Goal: Contribute content

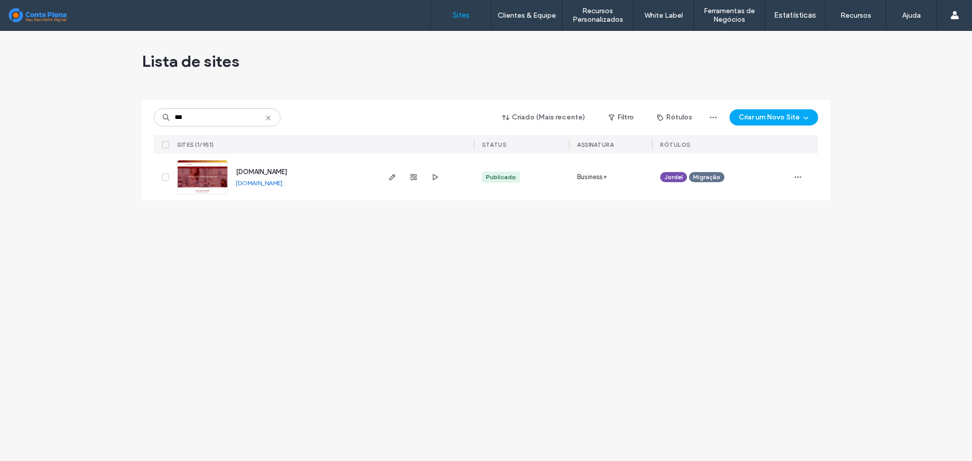
type input "***"
click at [256, 171] on span "[DOMAIN_NAME]" at bounding box center [261, 172] width 51 height 8
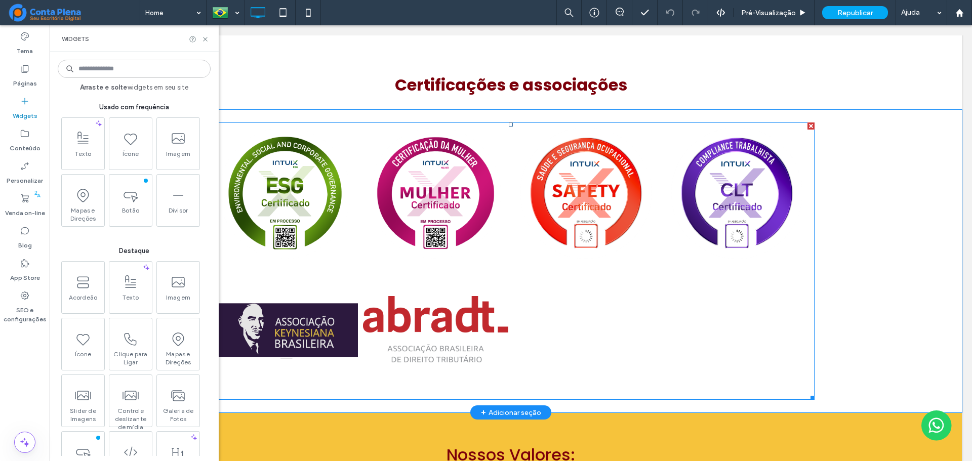
click at [566, 314] on div at bounding box center [586, 329] width 151 height 136
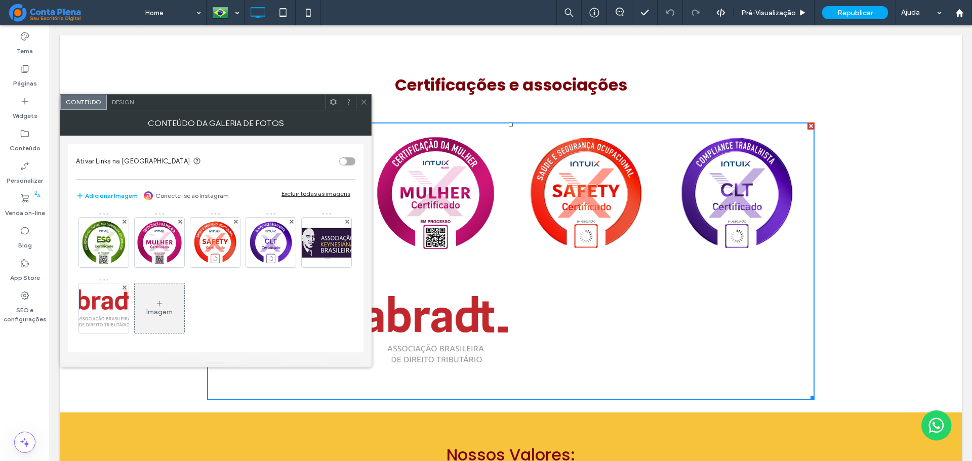
click at [184, 300] on div "Imagem" at bounding box center [160, 309] width 50 height 48
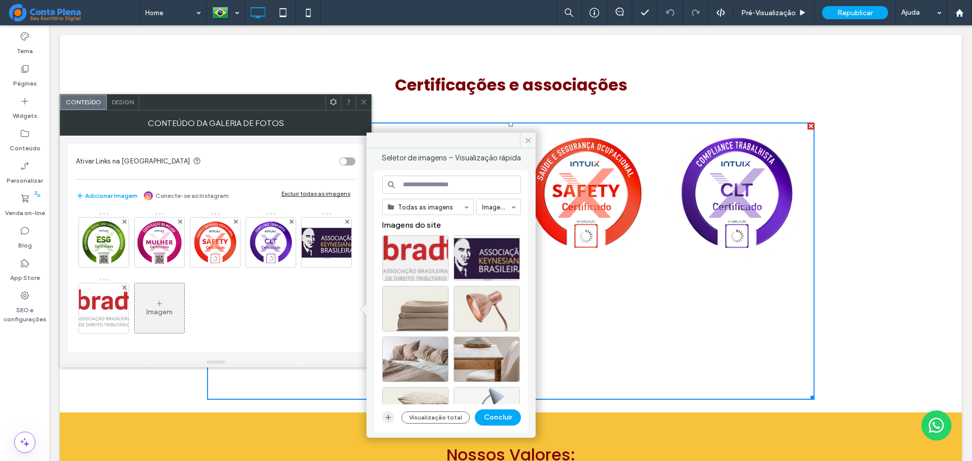
click at [387, 413] on span "button" at bounding box center [388, 418] width 12 height 12
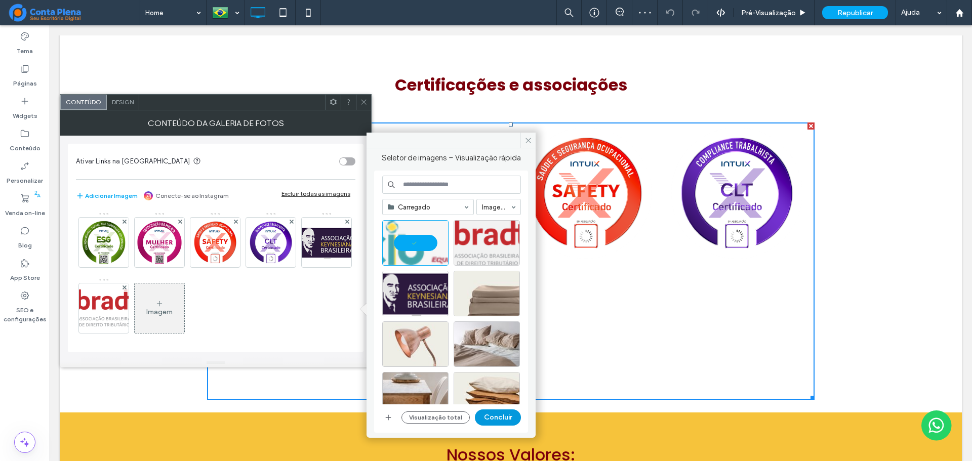
click at [512, 418] on button "Concluir" at bounding box center [498, 418] width 46 height 16
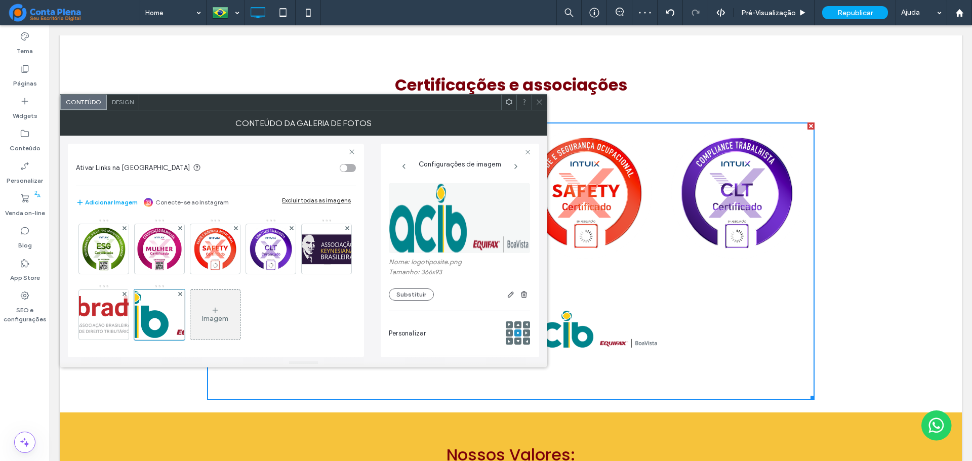
click at [544, 97] on div at bounding box center [539, 102] width 15 height 15
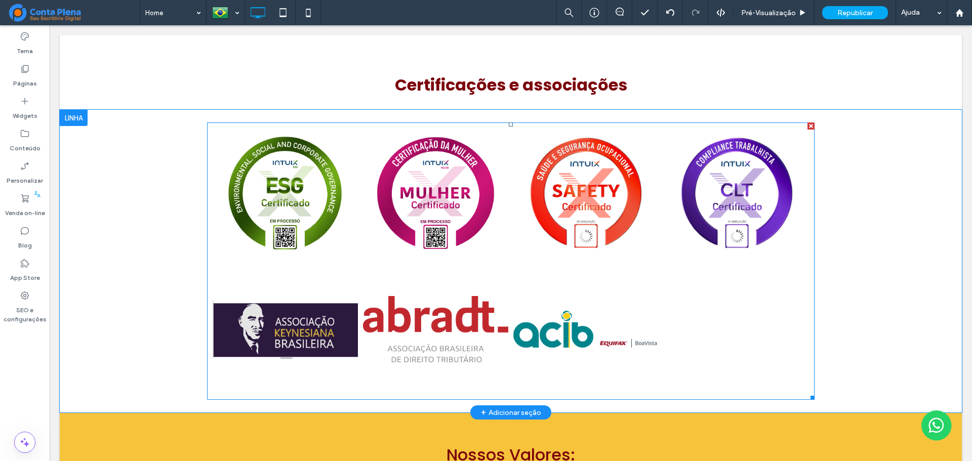
click at [591, 327] on link at bounding box center [586, 329] width 146 height 131
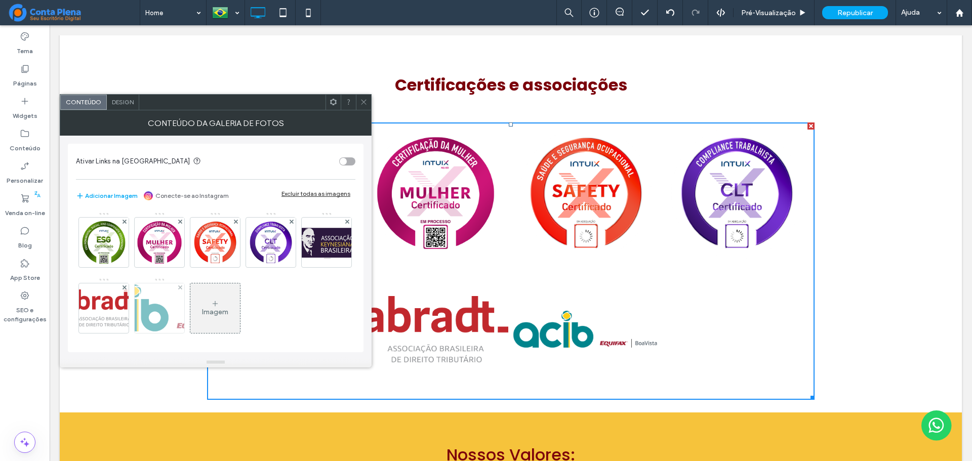
click at [218, 313] on img at bounding box center [159, 308] width 185 height 47
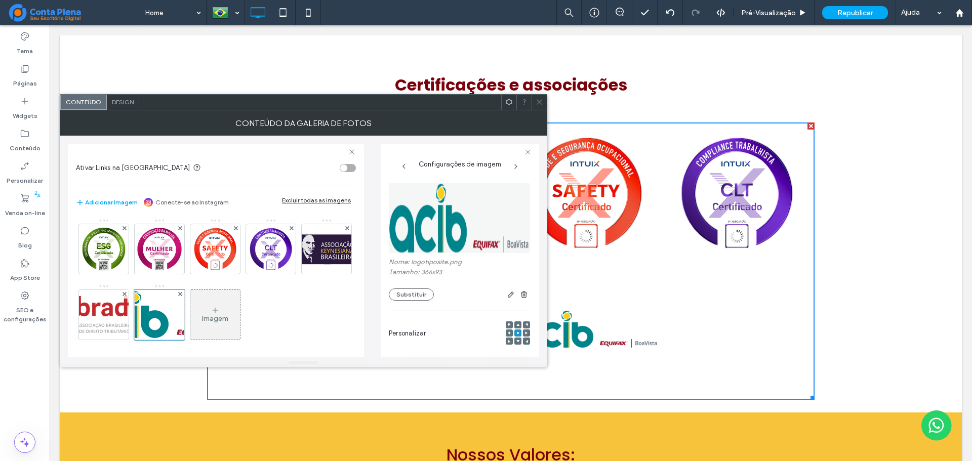
click at [514, 328] on div at bounding box center [517, 325] width 7 height 7
click at [512, 320] on div at bounding box center [518, 333] width 24 height 34
click at [516, 325] on use at bounding box center [517, 325] width 3 height 3
click at [517, 333] on use at bounding box center [518, 333] width 2 height 2
click at [516, 341] on icon at bounding box center [517, 341] width 3 height 3
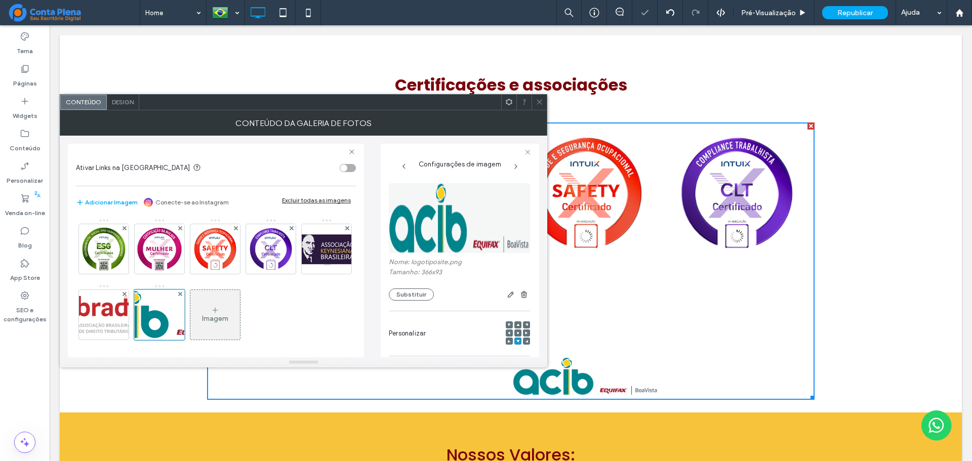
click at [514, 332] on div at bounding box center [517, 333] width 7 height 7
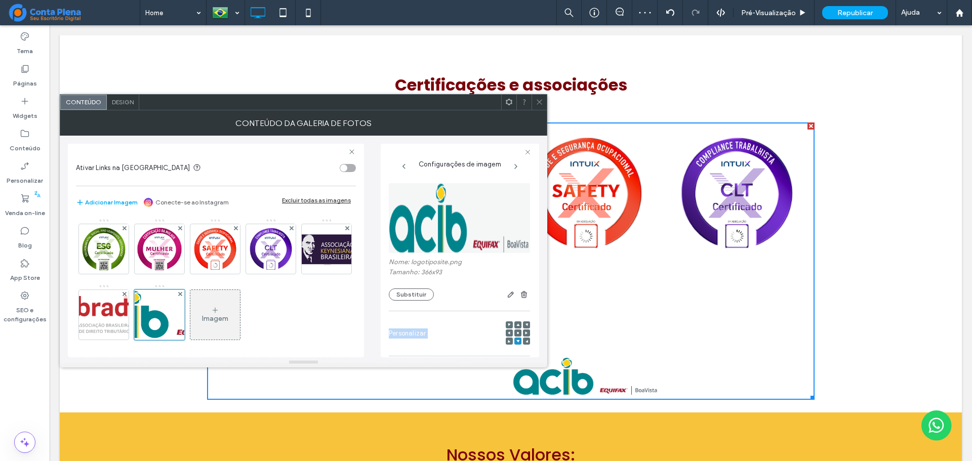
click at [514, 332] on div at bounding box center [517, 333] width 7 height 7
click at [517, 333] on use at bounding box center [518, 333] width 2 height 2
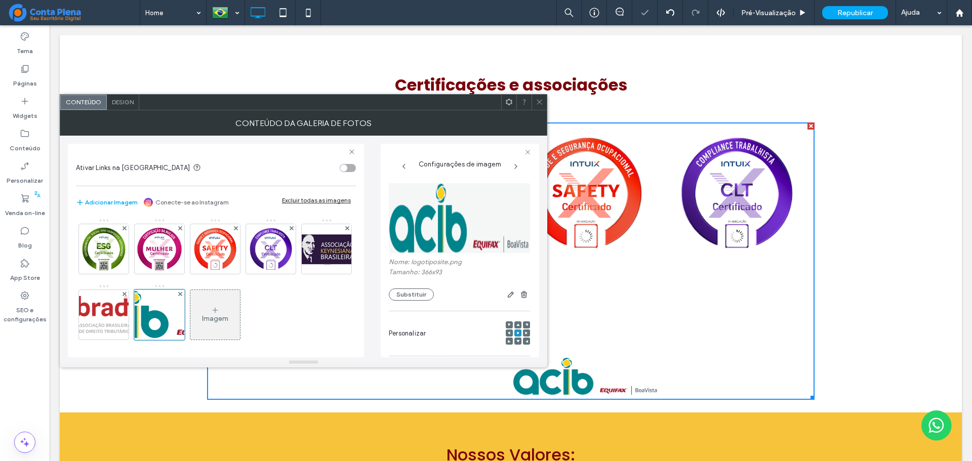
click at [517, 333] on use at bounding box center [518, 333] width 2 height 2
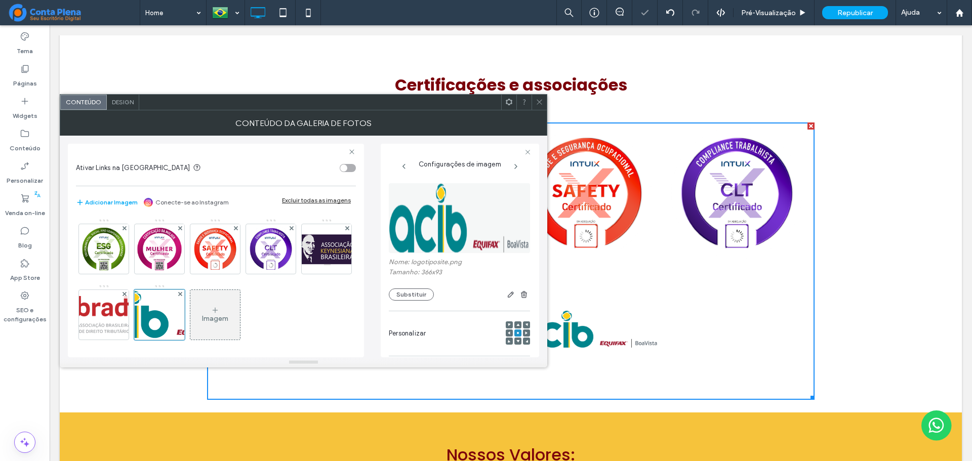
click at [538, 94] on div "Conteúdo Design" at bounding box center [304, 102] width 488 height 16
click at [541, 102] on icon at bounding box center [540, 102] width 8 height 8
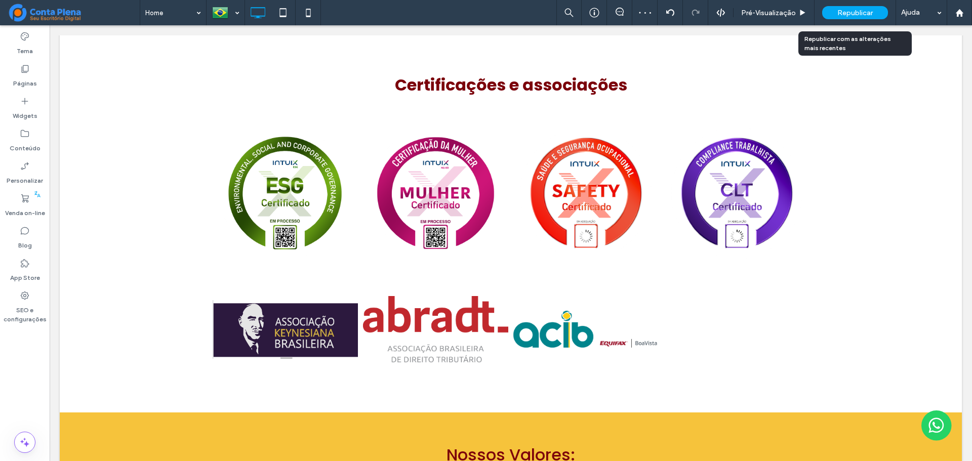
click at [853, 13] on span "Republicar" at bounding box center [854, 13] width 35 height 9
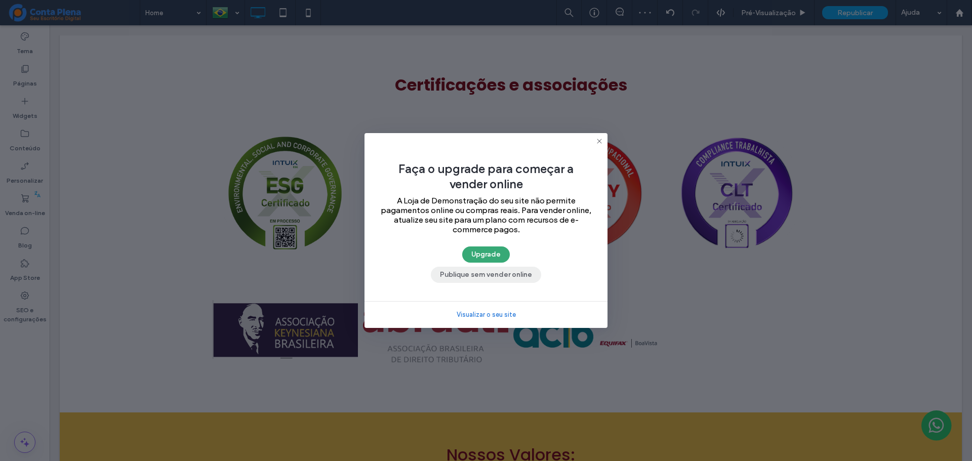
drag, startPoint x: 492, startPoint y: 275, endPoint x: 410, endPoint y: 223, distance: 96.8
click at [492, 275] on button "Publique sem vender online" at bounding box center [486, 275] width 110 height 16
